Goal: Information Seeking & Learning: Check status

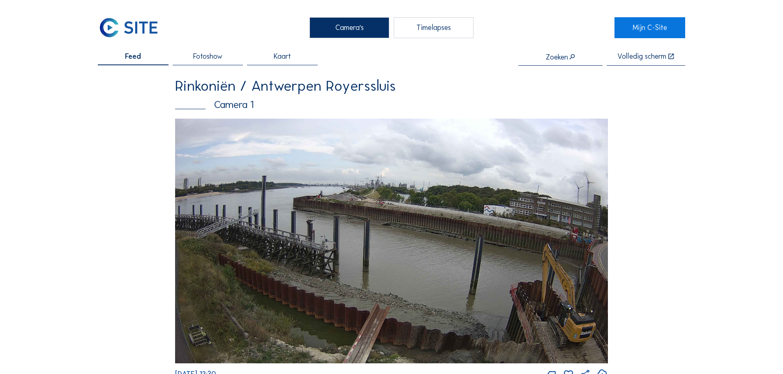
scroll to position [1118, 0]
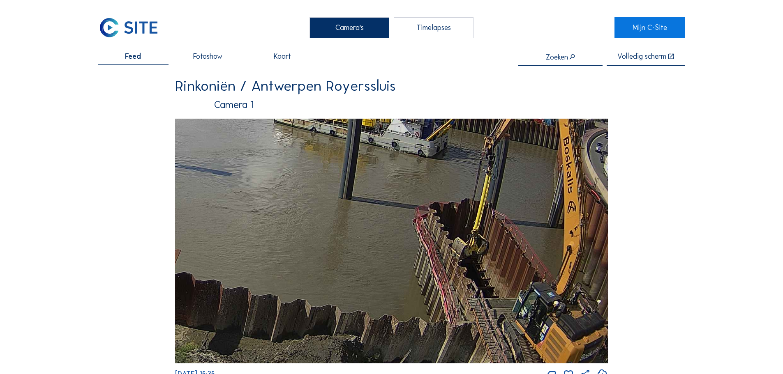
drag, startPoint x: 540, startPoint y: 287, endPoint x: 368, endPoint y: 124, distance: 236.6
click at [369, 124] on img at bounding box center [391, 241] width 433 height 245
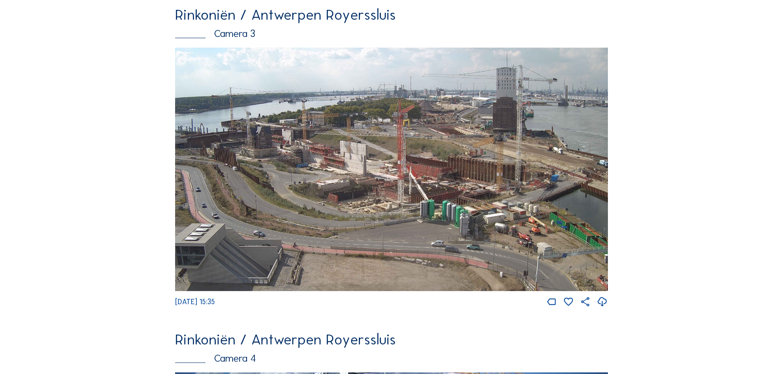
scroll to position [1068, 0]
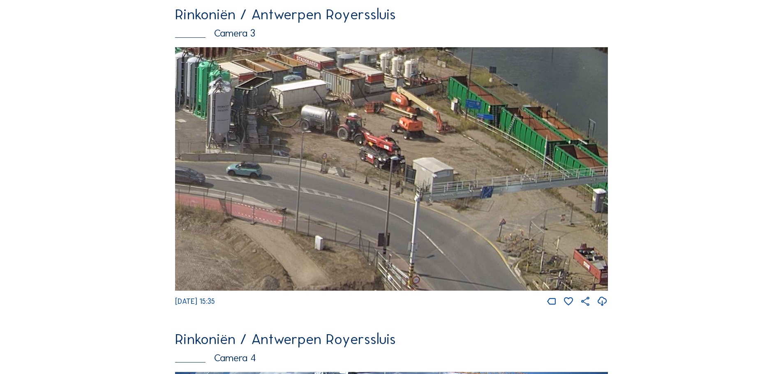
drag, startPoint x: 383, startPoint y: 200, endPoint x: 159, endPoint y: 104, distance: 243.5
drag, startPoint x: 463, startPoint y: 204, endPoint x: 390, endPoint y: 146, distance: 93.3
click at [393, 146] on img at bounding box center [391, 169] width 433 height 244
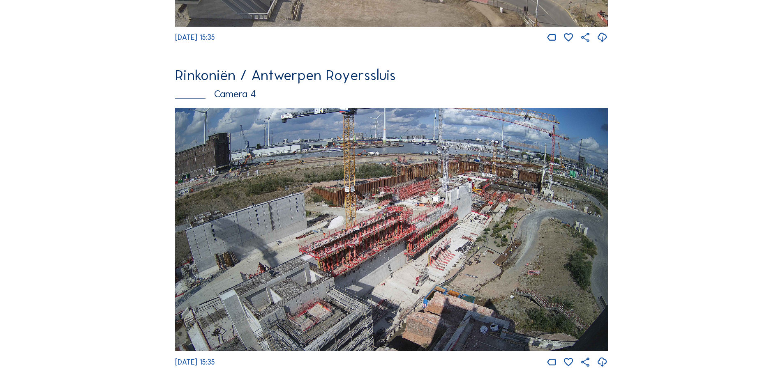
scroll to position [1397, 0]
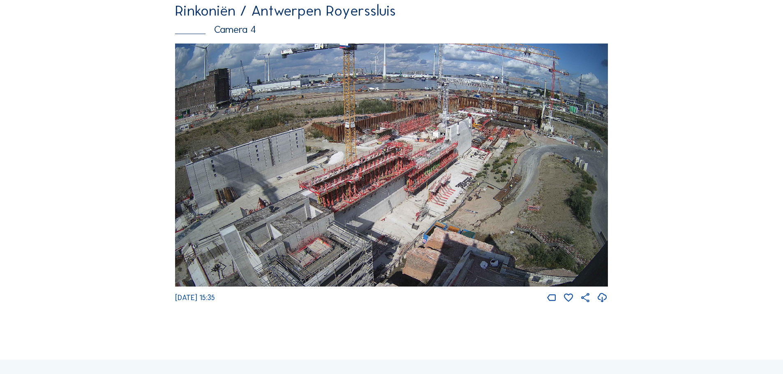
click at [247, 145] on img at bounding box center [391, 166] width 433 height 244
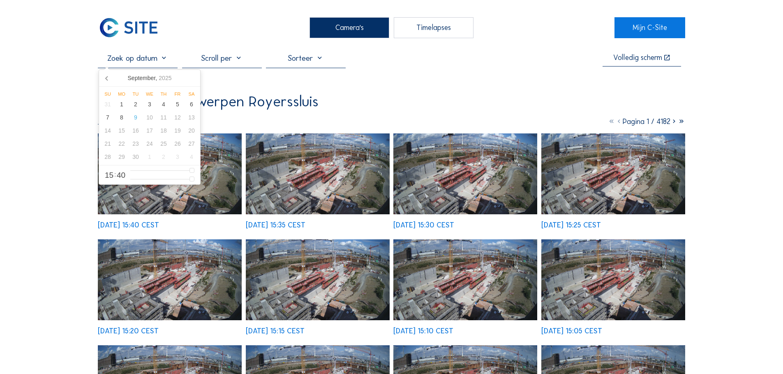
click at [159, 55] on input "text" at bounding box center [138, 58] width 80 height 10
click at [103, 77] on icon at bounding box center [107, 78] width 13 height 13
click at [137, 144] on div "19" at bounding box center [136, 143] width 14 height 13
type input "[DATE] 15:40"
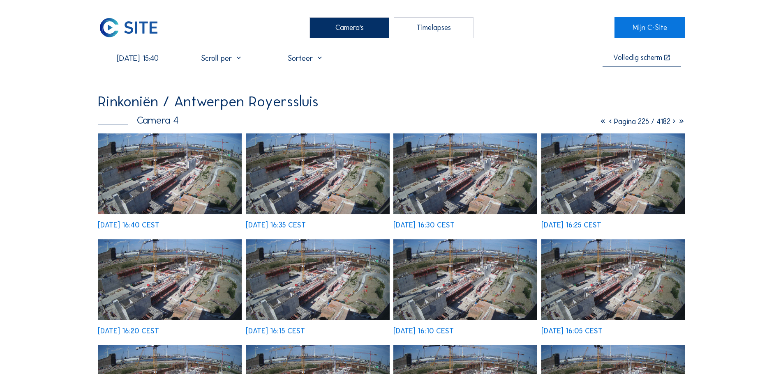
click at [180, 182] on img at bounding box center [170, 174] width 144 height 81
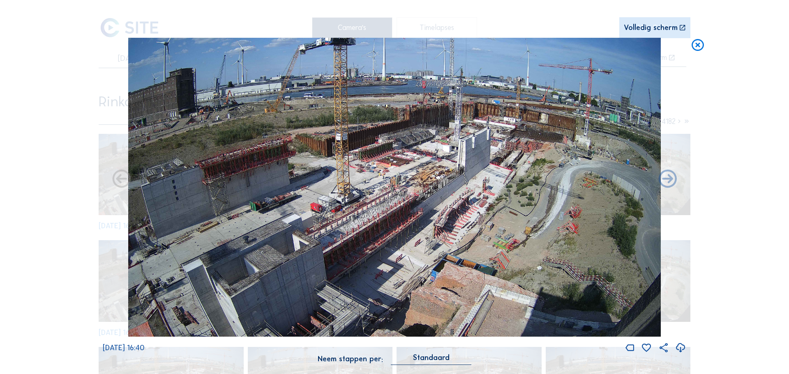
click at [699, 46] on icon at bounding box center [697, 45] width 15 height 15
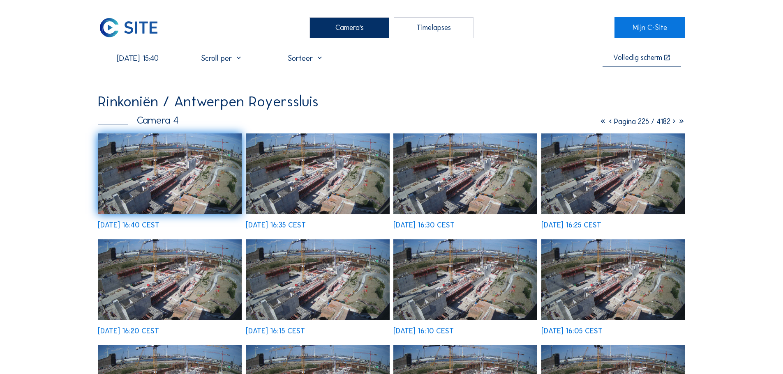
click at [169, 182] on img at bounding box center [170, 174] width 144 height 81
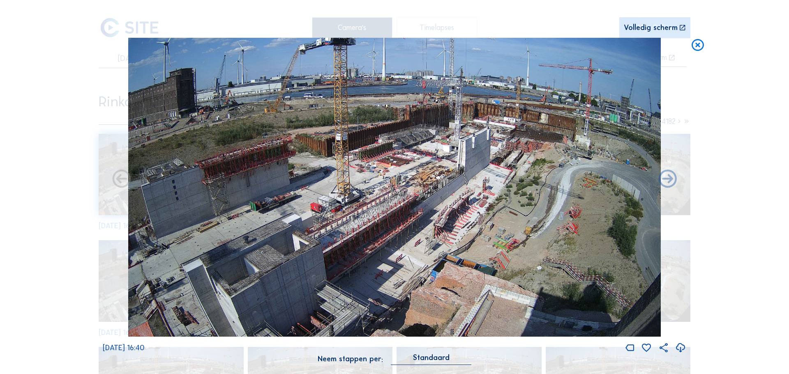
click at [699, 48] on icon at bounding box center [697, 45] width 15 height 15
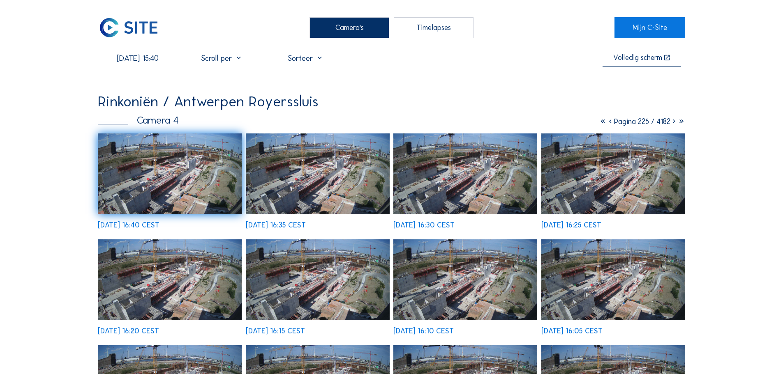
click at [212, 208] on img at bounding box center [170, 174] width 144 height 81
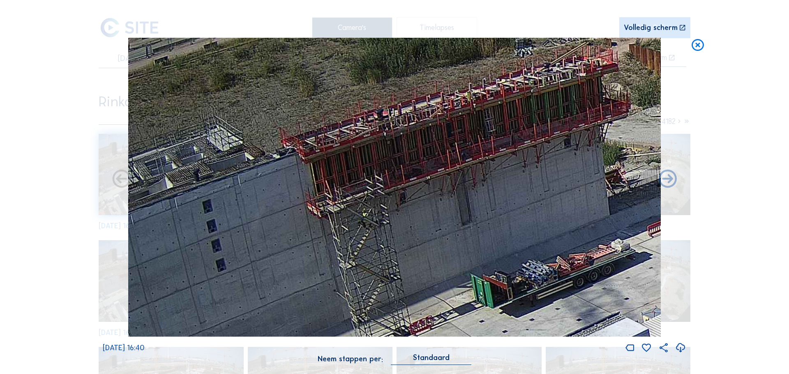
drag, startPoint x: 178, startPoint y: 177, endPoint x: 280, endPoint y: 204, distance: 105.8
click at [280, 204] on img at bounding box center [394, 188] width 533 height 300
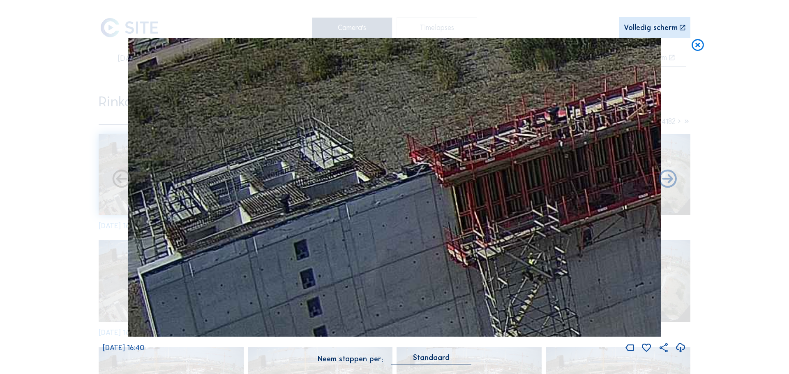
click at [700, 45] on icon at bounding box center [697, 45] width 15 height 15
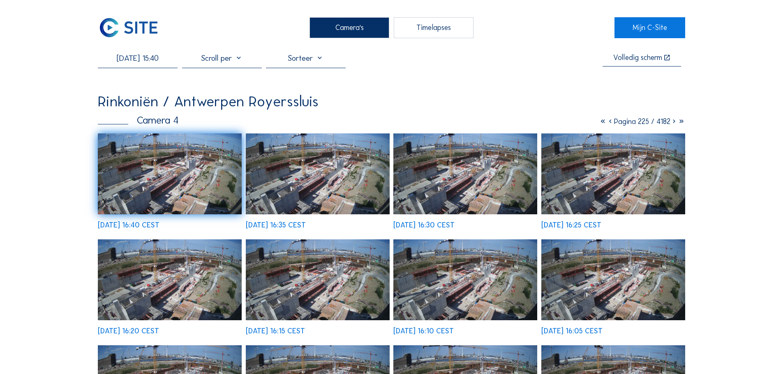
click at [126, 58] on input "[DATE] 15:40" at bounding box center [138, 58] width 80 height 10
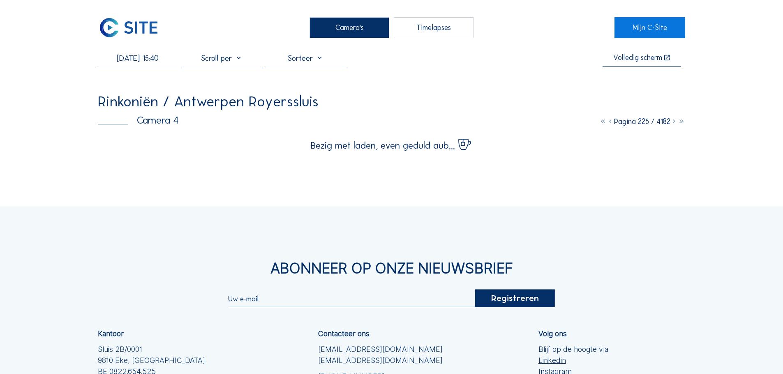
click at [76, 44] on div "Camera's Timelapses Mijn C-Site [DATE] 15:40 Volledig scherm Rinkoniën / Antwer…" at bounding box center [391, 251] width 783 height 503
click at [125, 20] on img at bounding box center [129, 27] width 62 height 21
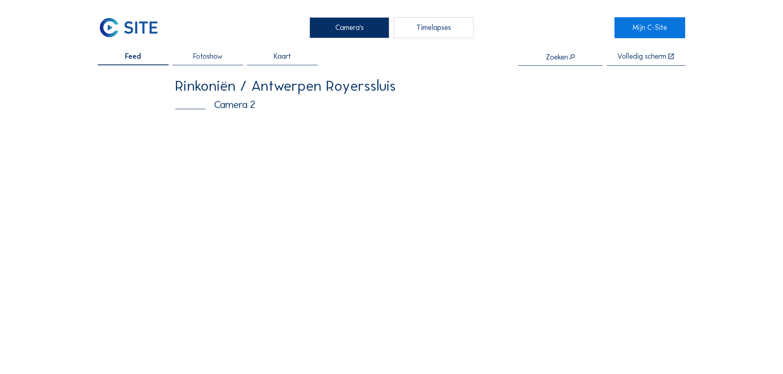
click at [527, 265] on img at bounding box center [391, 246] width 433 height 254
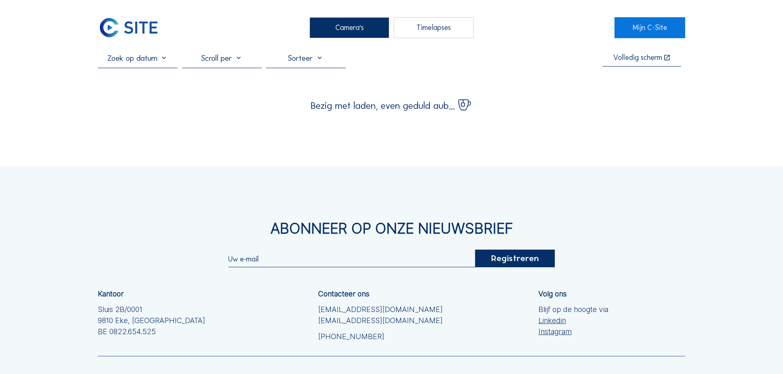
click at [139, 60] on input "text" at bounding box center [138, 58] width 80 height 10
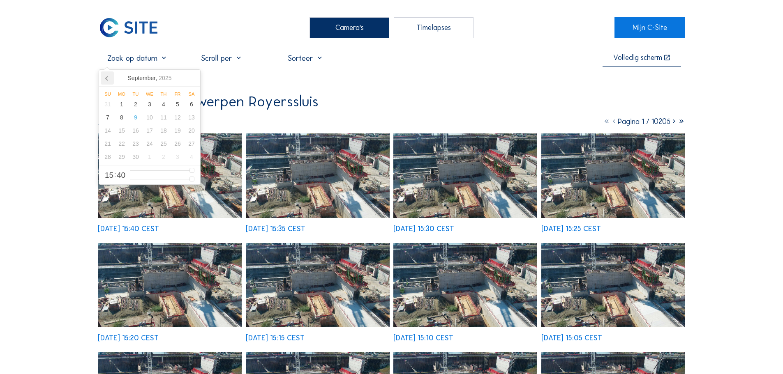
click at [101, 81] on icon at bounding box center [107, 78] width 13 height 13
click at [133, 147] on div "19" at bounding box center [136, 143] width 14 height 13
type input "[DATE] 15:40"
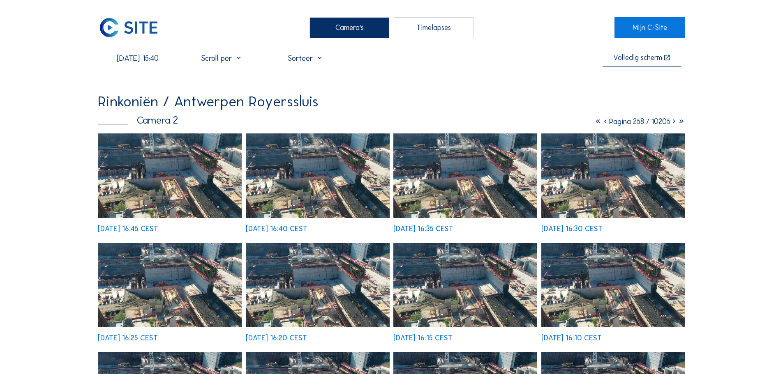
click at [208, 185] on img at bounding box center [170, 176] width 144 height 84
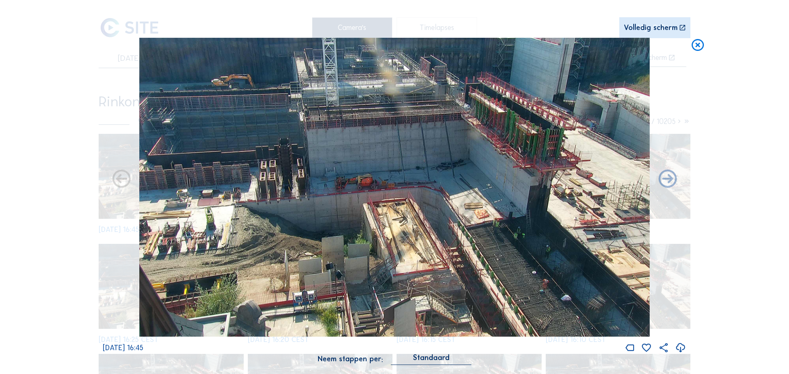
click at [696, 40] on icon at bounding box center [697, 45] width 15 height 15
